Goal: Task Accomplishment & Management: Use online tool/utility

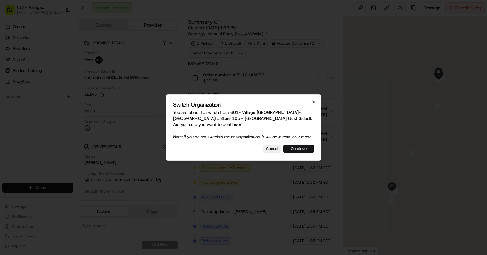
click at [300, 150] on button "Continue" at bounding box center [298, 149] width 30 height 9
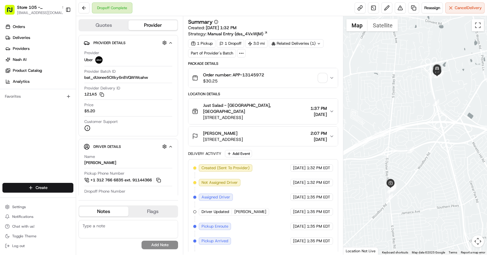
click at [117, 7] on div "Dropoff Complete" at bounding box center [112, 7] width 40 height 11
copy div "Dropoff Complete"
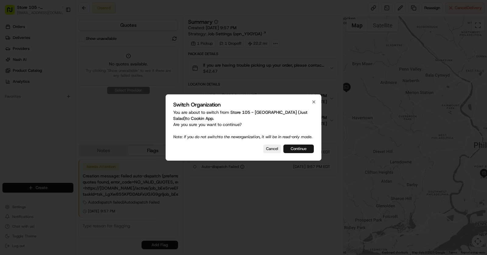
click at [297, 153] on button "Continue" at bounding box center [298, 149] width 30 height 9
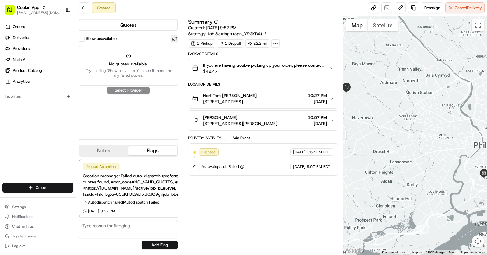
click at [174, 38] on button at bounding box center [174, 38] width 7 height 7
click at [83, 36] on button "Show unavailable" at bounding box center [82, 39] width 6 height 6
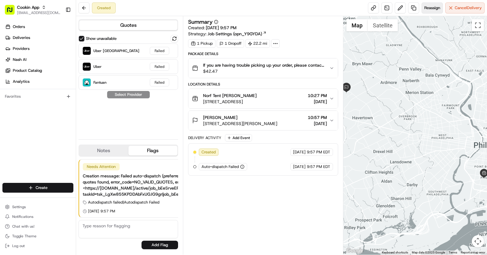
click at [433, 9] on span "Reassign" at bounding box center [432, 7] width 16 height 5
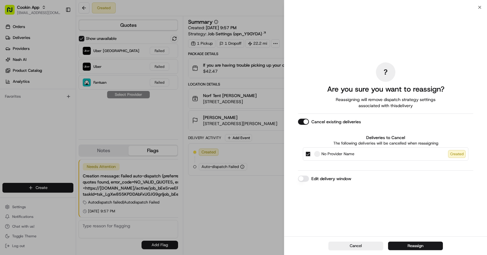
click at [308, 121] on button "Cancel existing deliveries" at bounding box center [303, 122] width 11 height 6
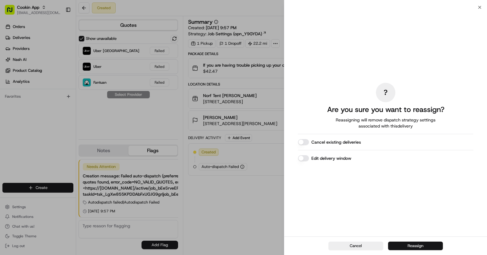
click at [425, 244] on button "Reassign" at bounding box center [415, 246] width 55 height 9
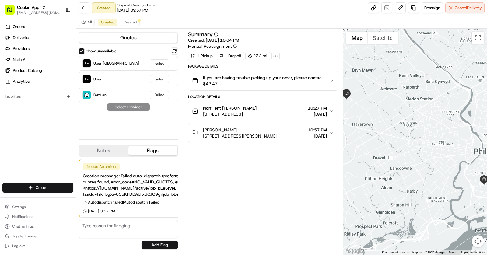
click at [82, 49] on button "Show unavailable" at bounding box center [82, 51] width 6 height 6
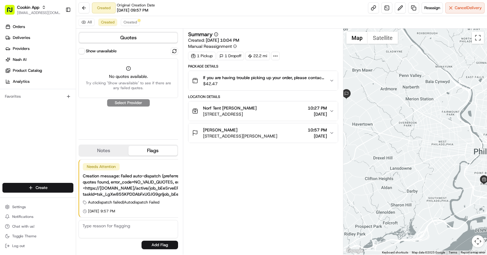
click at [82, 49] on button "Show unavailable" at bounding box center [82, 51] width 6 height 6
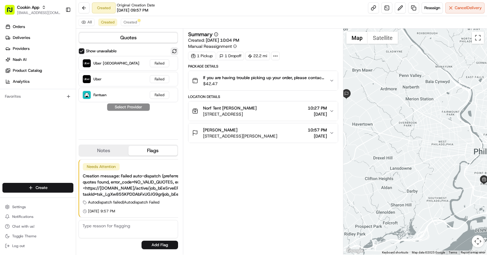
click at [174, 51] on button at bounding box center [174, 50] width 7 height 7
click at [257, 109] on div "Norf Tent [PERSON_NAME]" at bounding box center [230, 108] width 54 height 6
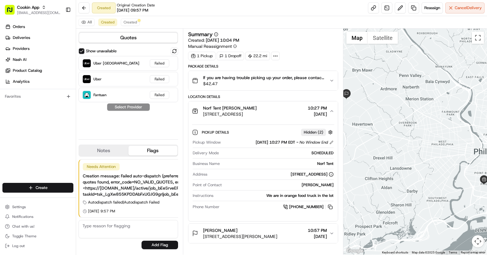
click at [273, 231] on div "[PERSON_NAME]" at bounding box center [240, 230] width 74 height 6
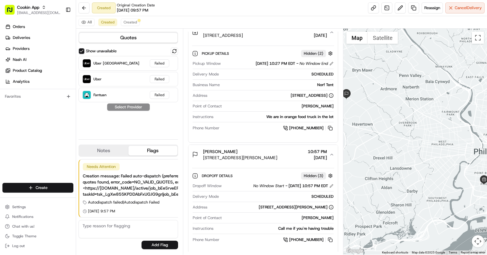
click at [117, 131] on div "Show unavailable Uber [GEOGRAPHIC_DATA] Failed Uber Failed Fantuan Failed Selec…" at bounding box center [129, 90] width 100 height 87
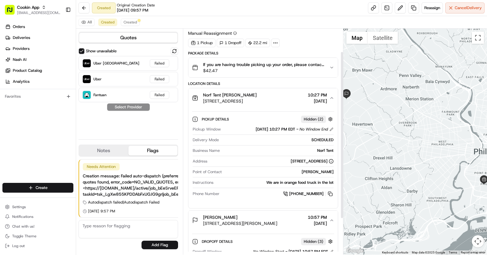
scroll to position [0, 0]
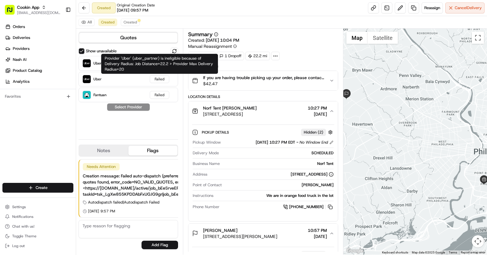
click at [145, 63] on div "Provider 'Uber' (uber_partner) is ineligible because of Delivery Radius: Job Di…" at bounding box center [159, 64] width 117 height 20
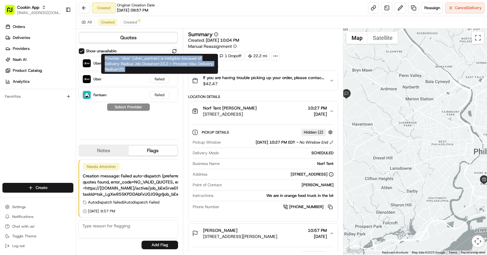
click at [145, 63] on div "Provider 'Uber' (uber_partner) is ineligible because of Delivery Radius: Job Di…" at bounding box center [159, 64] width 117 height 20
copy div "Provider 'Uber' (uber_partner) is ineligible because of Delivery Radius: Job Di…"
